Goal: Task Accomplishment & Management: Manage account settings

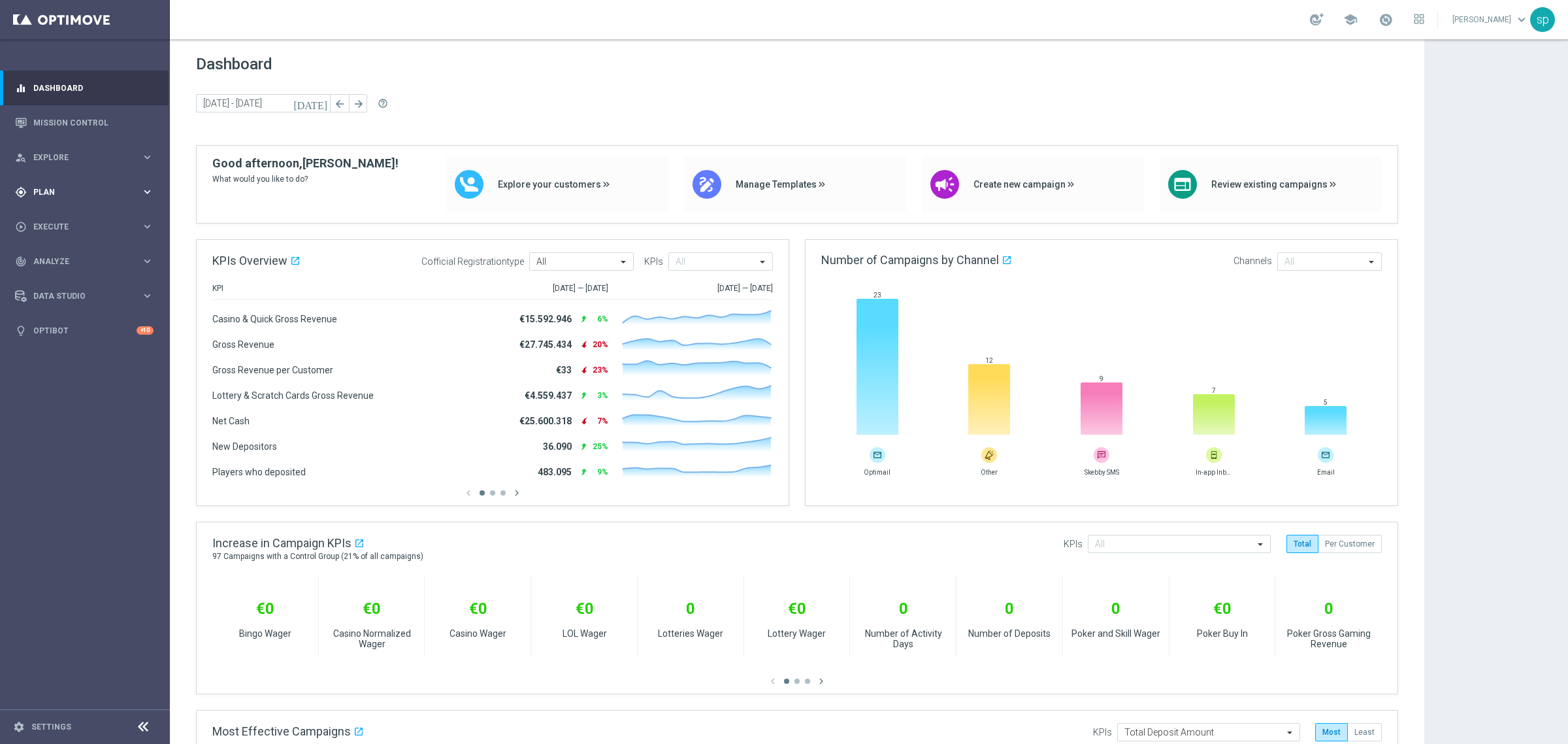
click at [53, 186] on div "gps_fixed Plan" at bounding box center [78, 192] width 126 height 12
click at [63, 219] on link "Target Groups" at bounding box center [85, 218] width 102 height 10
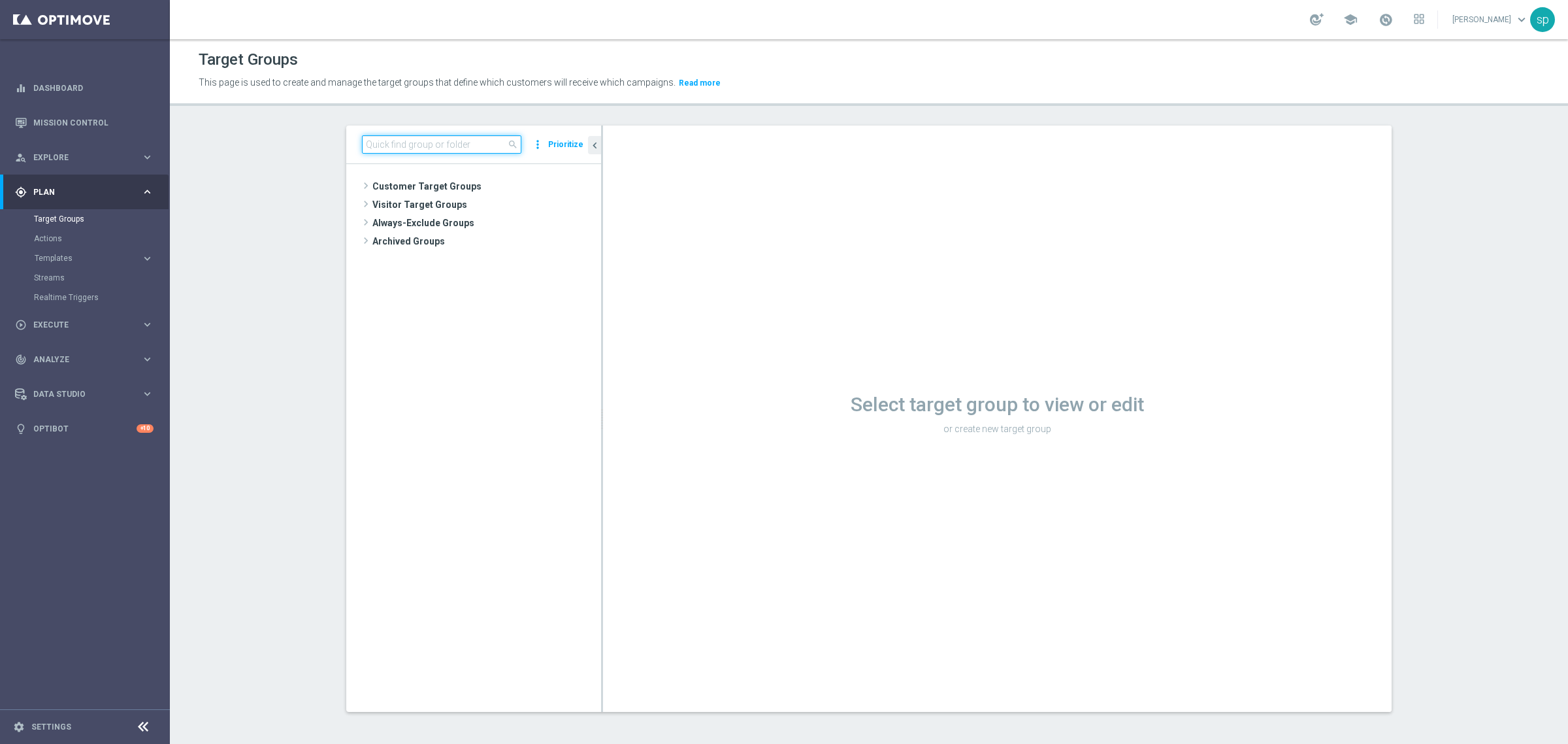
click at [455, 143] on input at bounding box center [441, 145] width 159 height 18
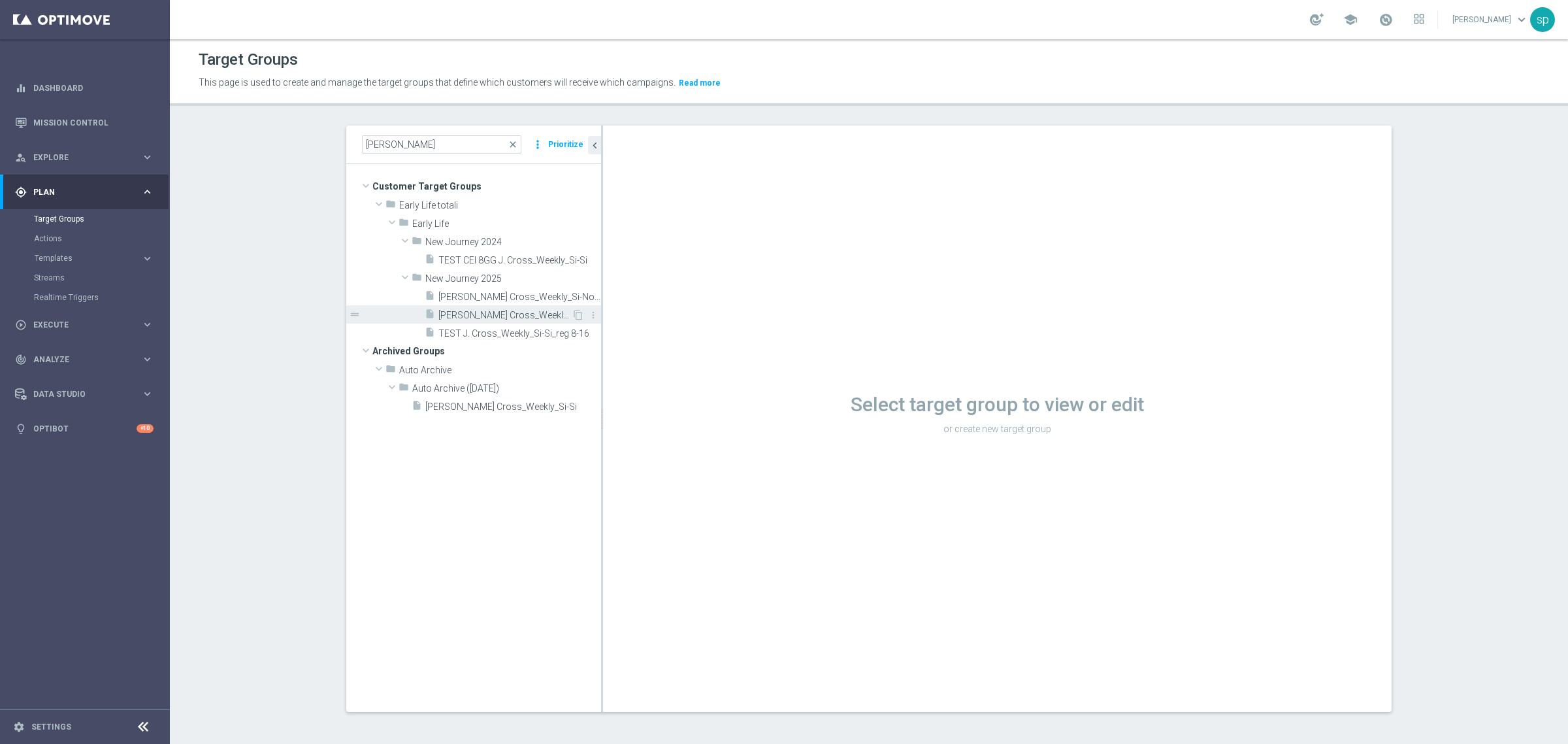
click at [532, 321] on div "insert_drive_file J. Cross_Weekly_Si-Si_reg 8-16" at bounding box center [498, 314] width 147 height 18
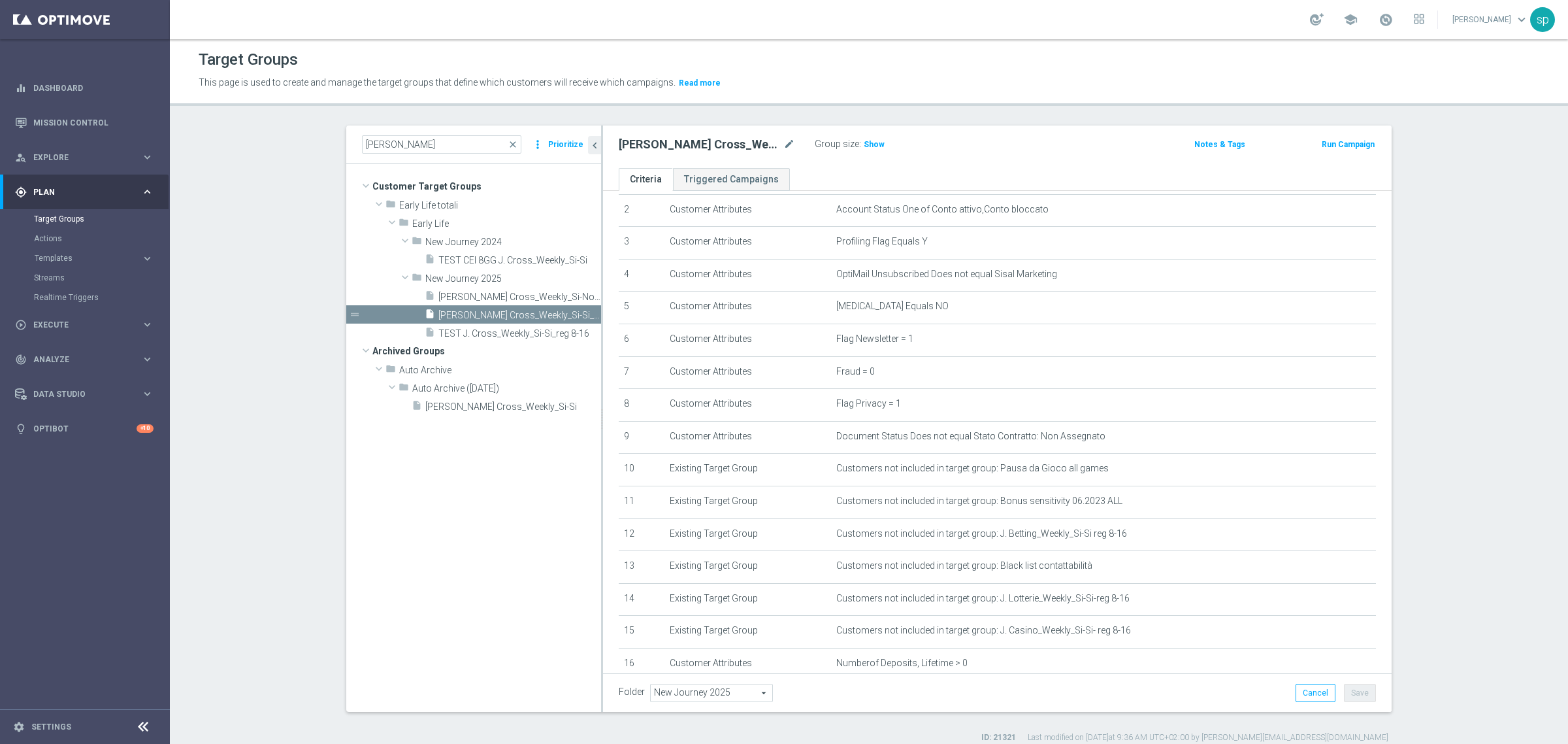
scroll to position [69, 0]
click at [402, 129] on div "[PERSON_NAME] close more_vert Prioritize" at bounding box center [473, 144] width 255 height 38
click at [404, 145] on input "[PERSON_NAME]" at bounding box center [441, 145] width 159 height 18
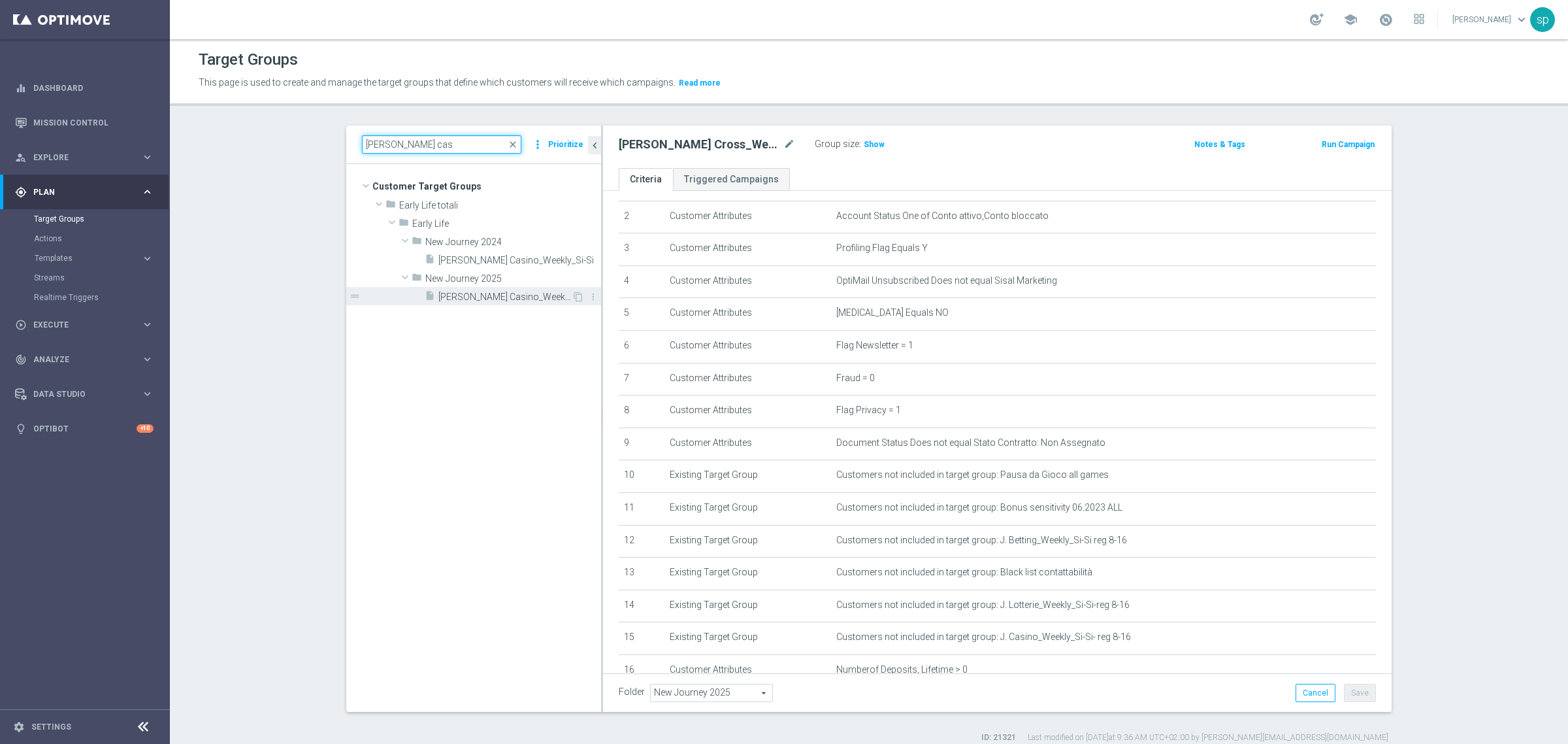
type input "[PERSON_NAME] cas"
click at [480, 299] on span "[PERSON_NAME] Casino_Weekly_Si-Si- reg 8-16" at bounding box center [505, 297] width 133 height 11
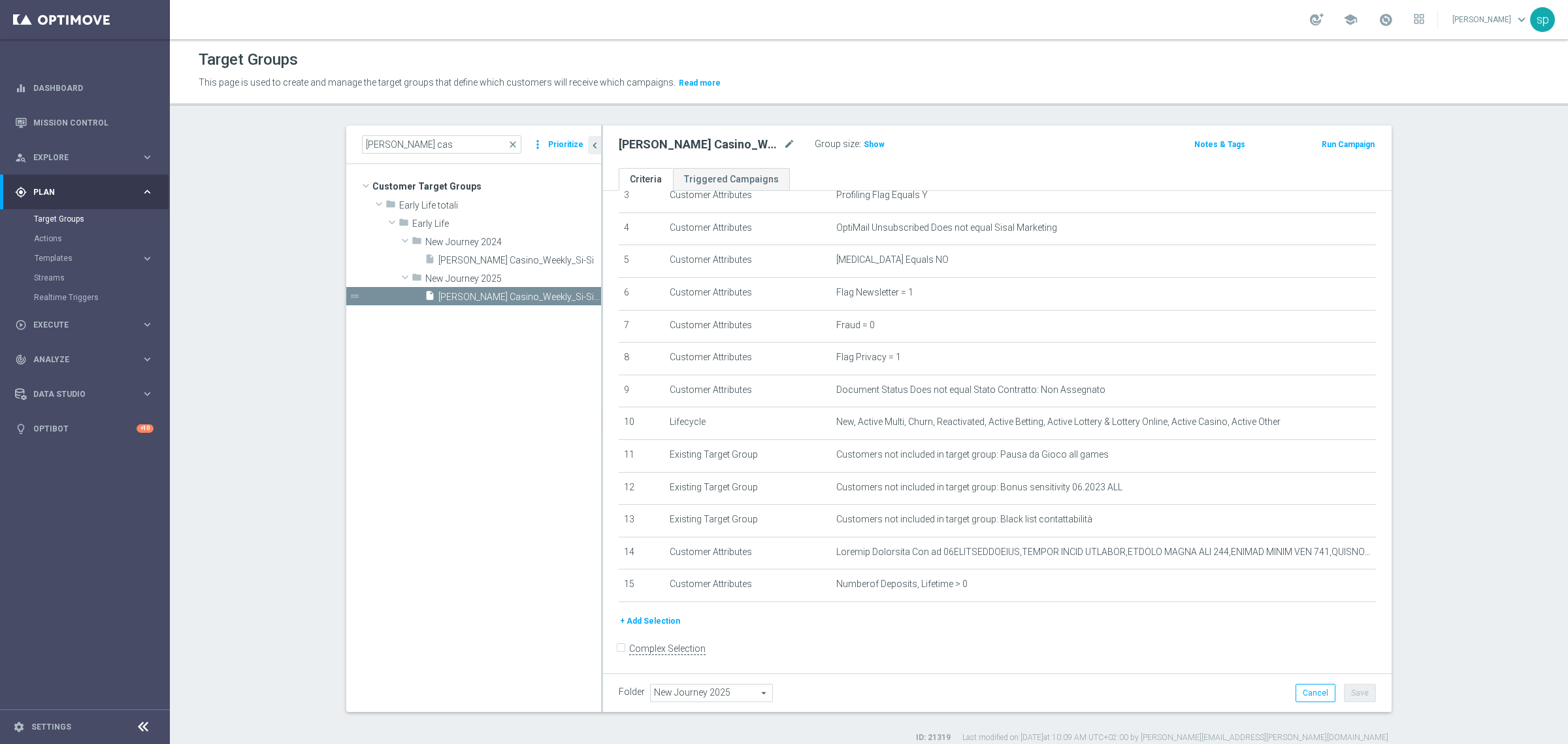
scroll to position [131, 0]
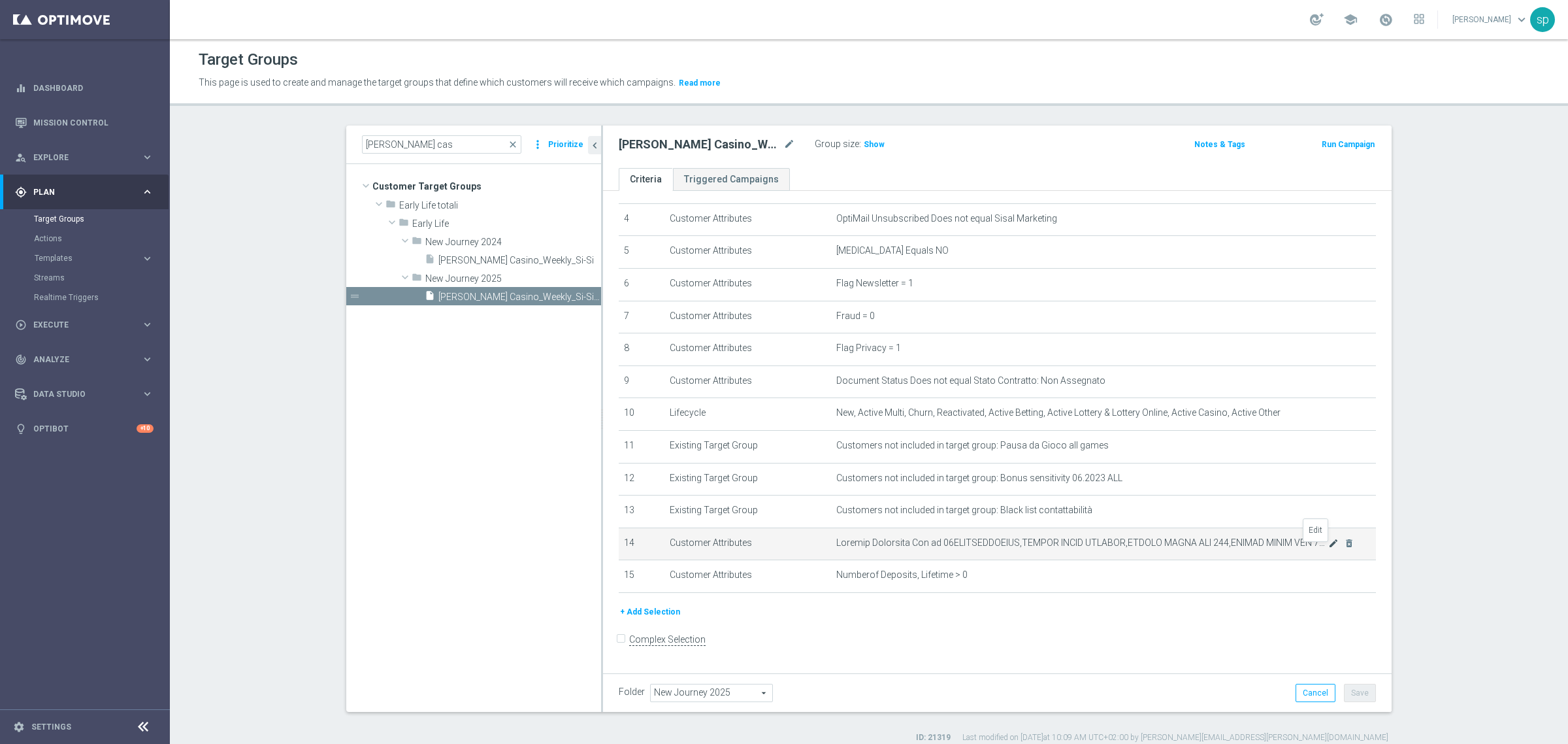
click at [1328, 546] on icon "mode_edit" at bounding box center [1333, 543] width 10 height 10
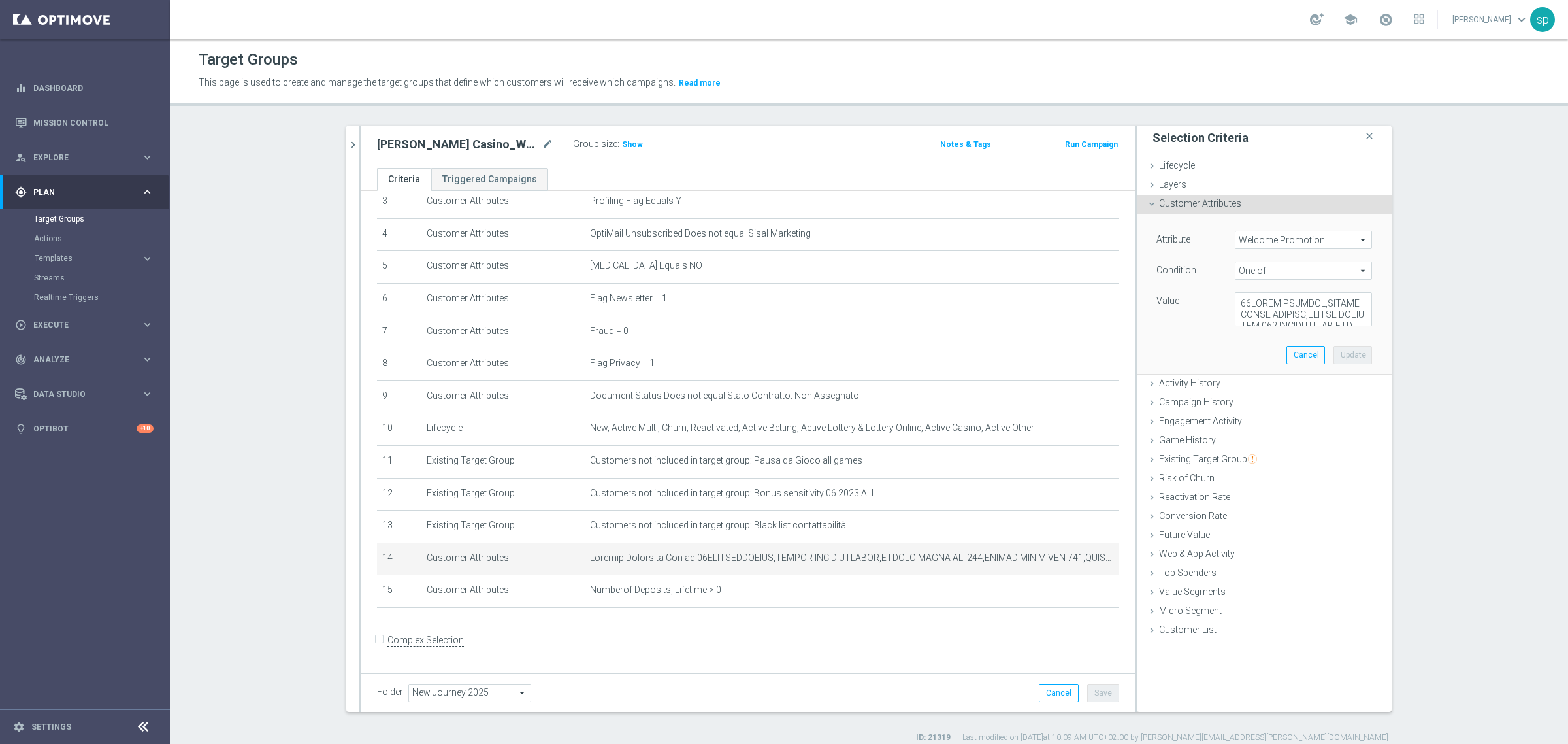
click at [1432, 311] on section "[PERSON_NAME] cas close more_vert Prioritize Customer Target Groups library_add…" at bounding box center [868, 434] width 1398 height 617
